Goal: Information Seeking & Learning: Learn about a topic

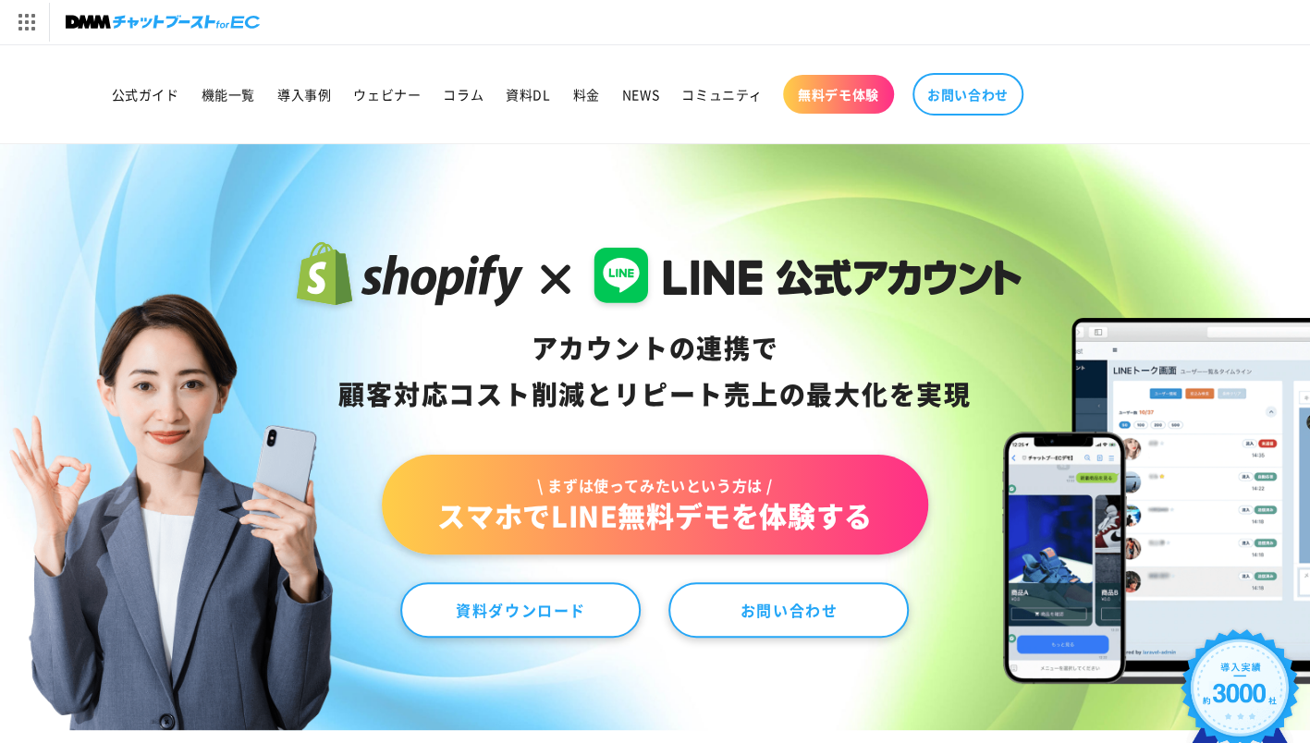
click at [1117, 96] on nav "公式ガイド 機能一覧 導入事例 ウェビナー コラム 資料DL 料金 NEWS コミュニティ 無料デモ体験 お問い合わせ" at bounding box center [655, 94] width 1109 height 61
click at [299, 90] on span "導入事例" at bounding box center [304, 94] width 54 height 17
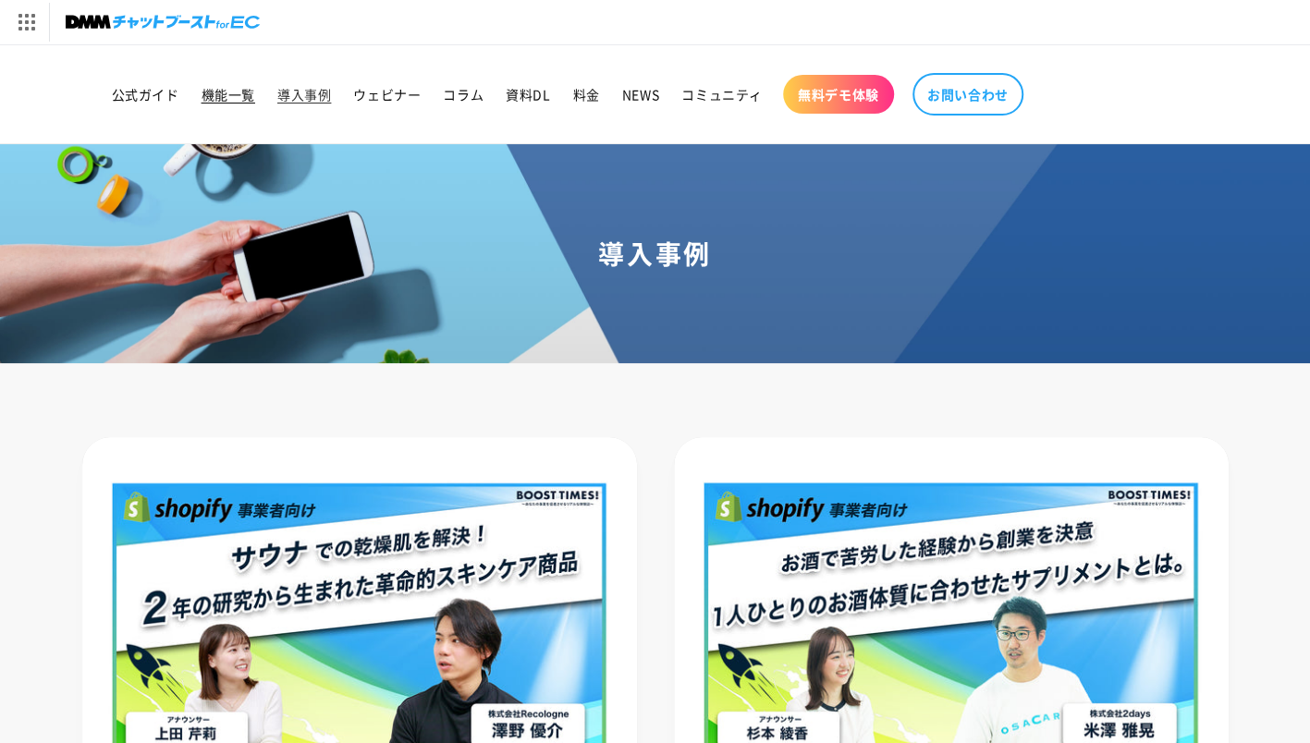
click at [239, 102] on span "機能一覧" at bounding box center [229, 94] width 54 height 17
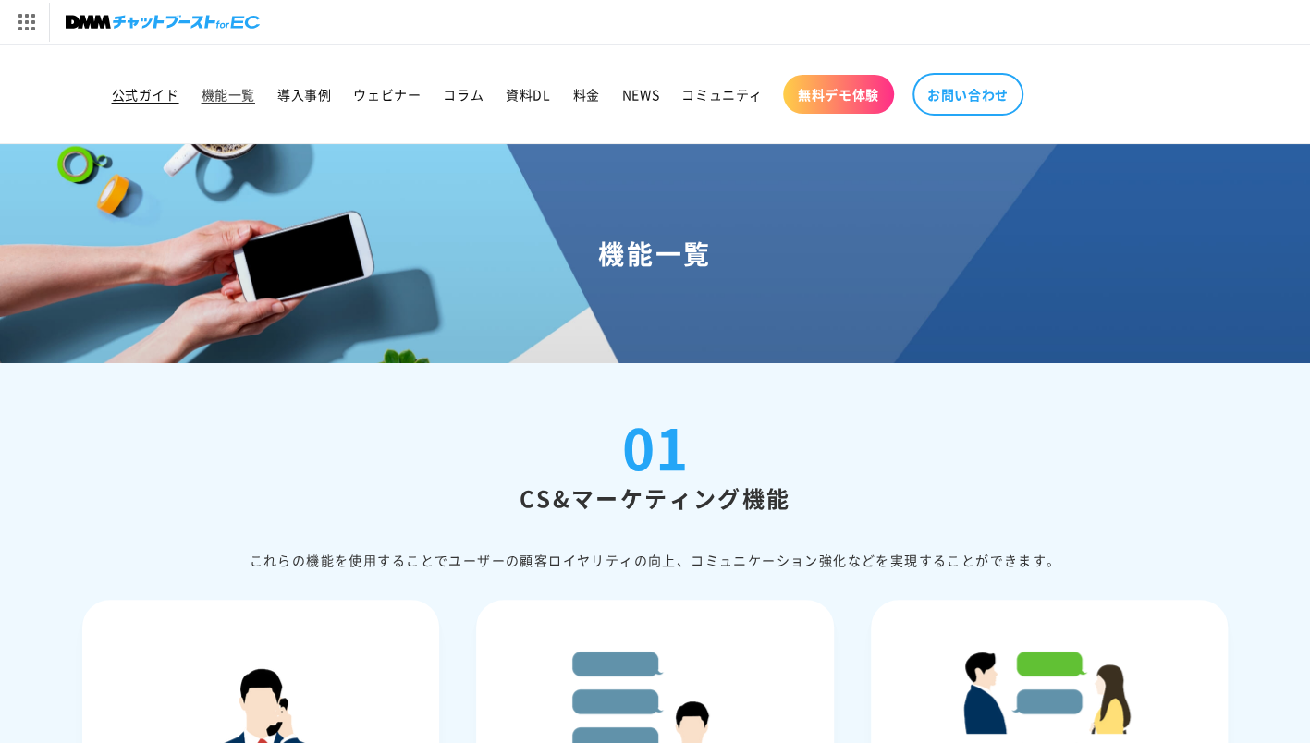
click at [140, 91] on span "公式ガイド" at bounding box center [145, 94] width 67 height 17
